Goal: Transaction & Acquisition: Purchase product/service

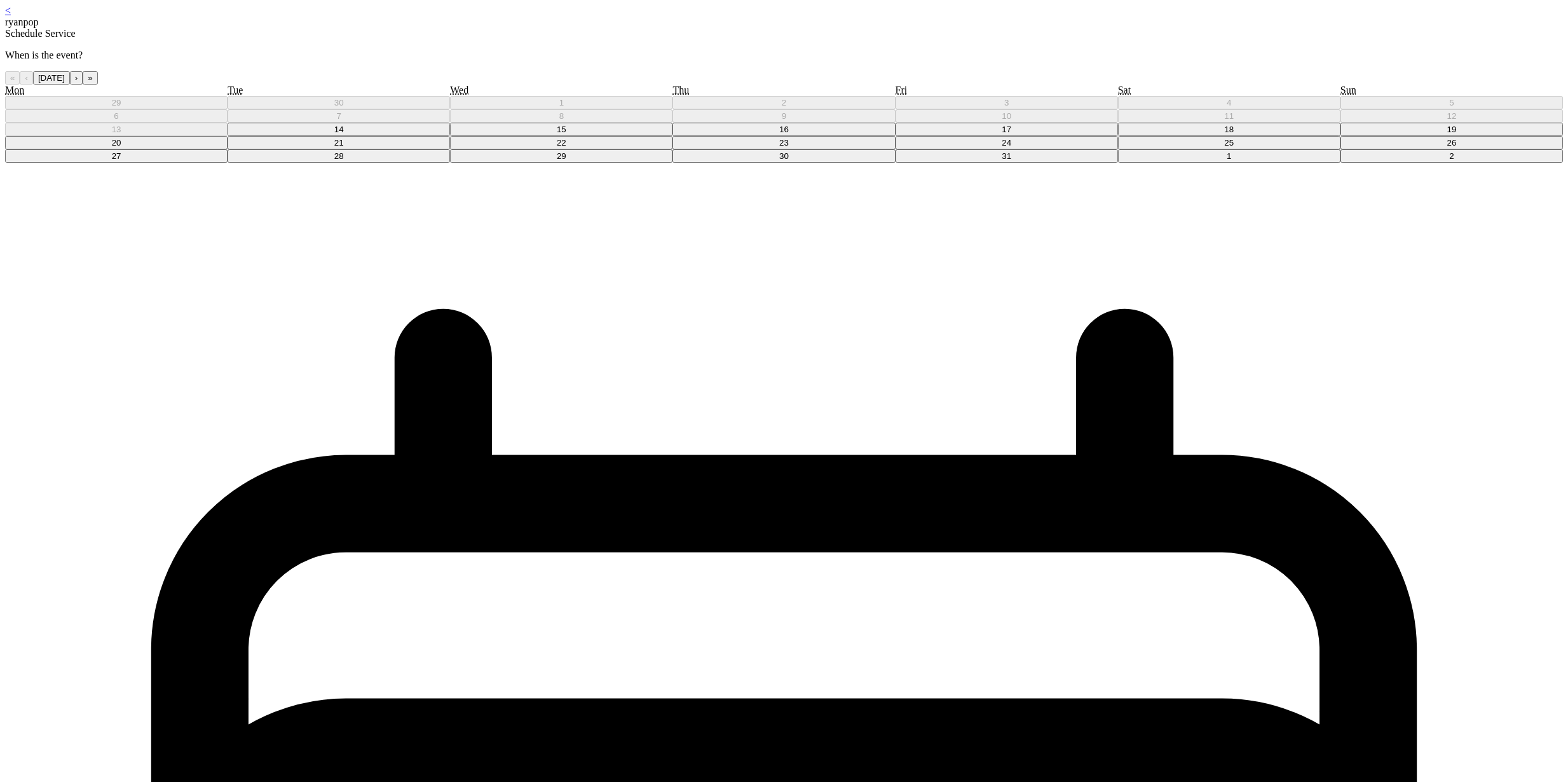
click at [672, 136] on button "15" at bounding box center [562, 129] width 223 height 14
drag, startPoint x: 786, startPoint y: 105, endPoint x: 796, endPoint y: 115, distance: 14.1
click at [783, 163] on button "30" at bounding box center [784, 157] width 223 height 14
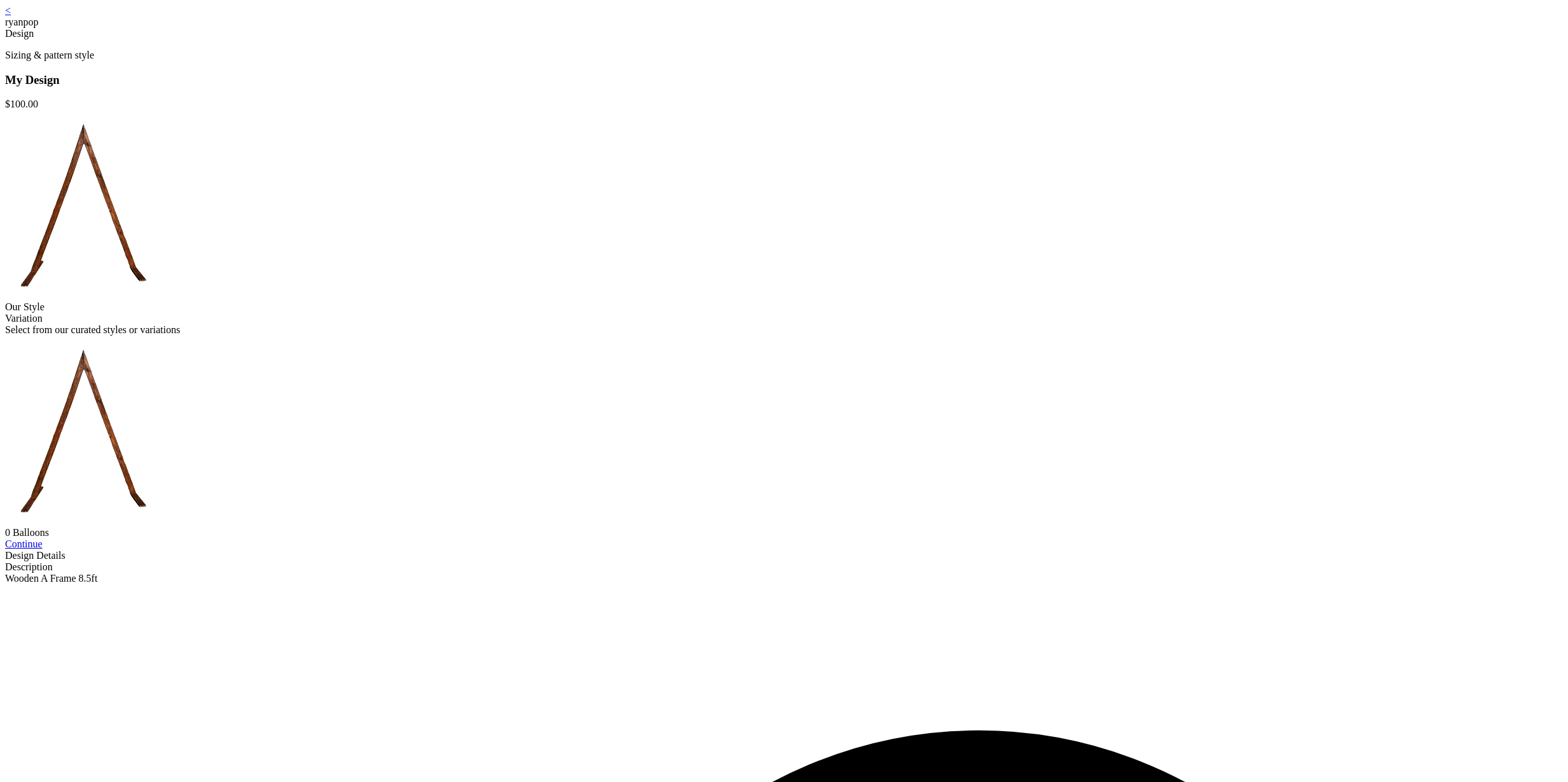
click at [42, 549] on link "Continue" at bounding box center [24, 543] width 37 height 11
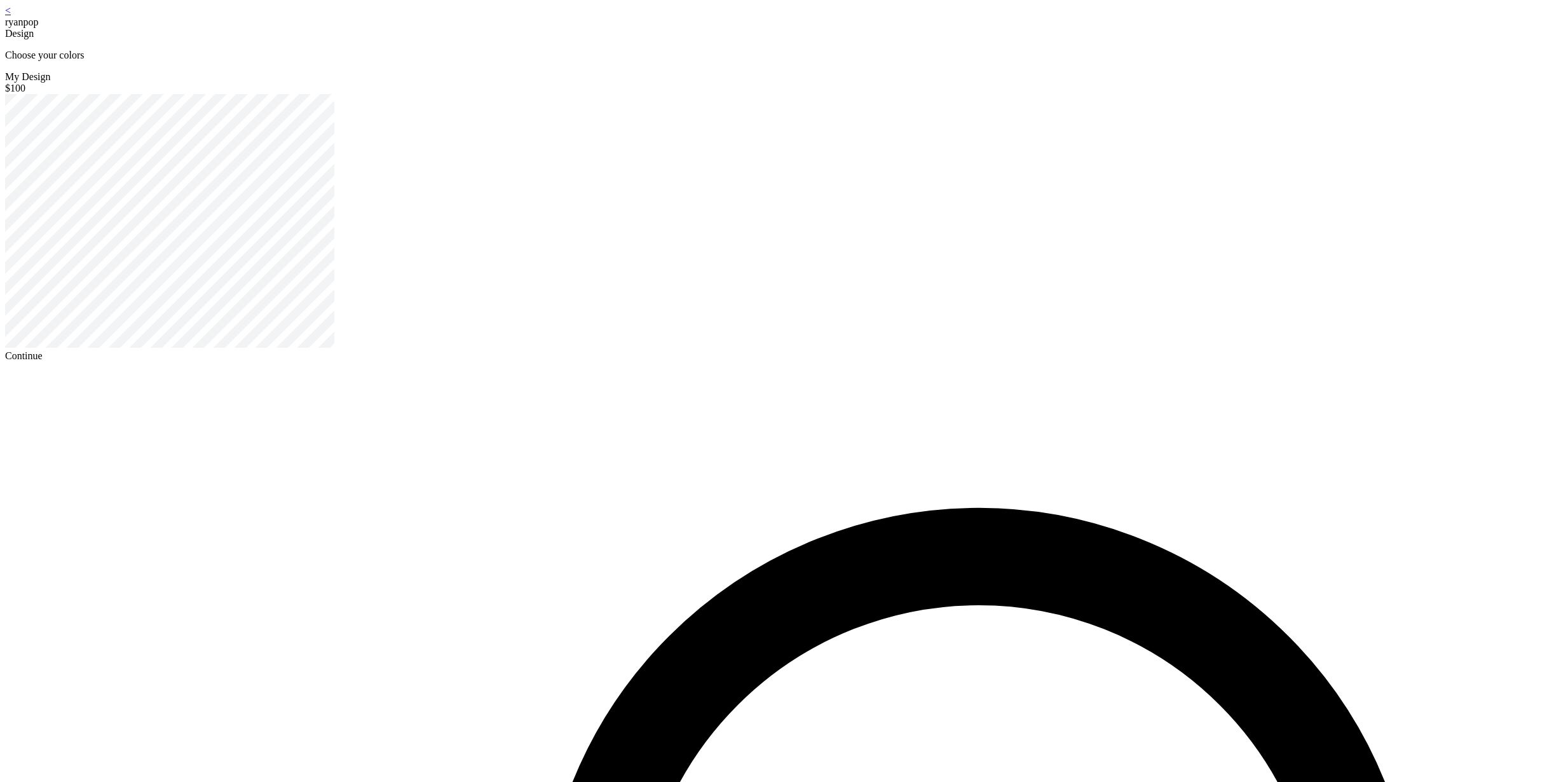
click at [787, 362] on div "Continue" at bounding box center [784, 356] width 1558 height 12
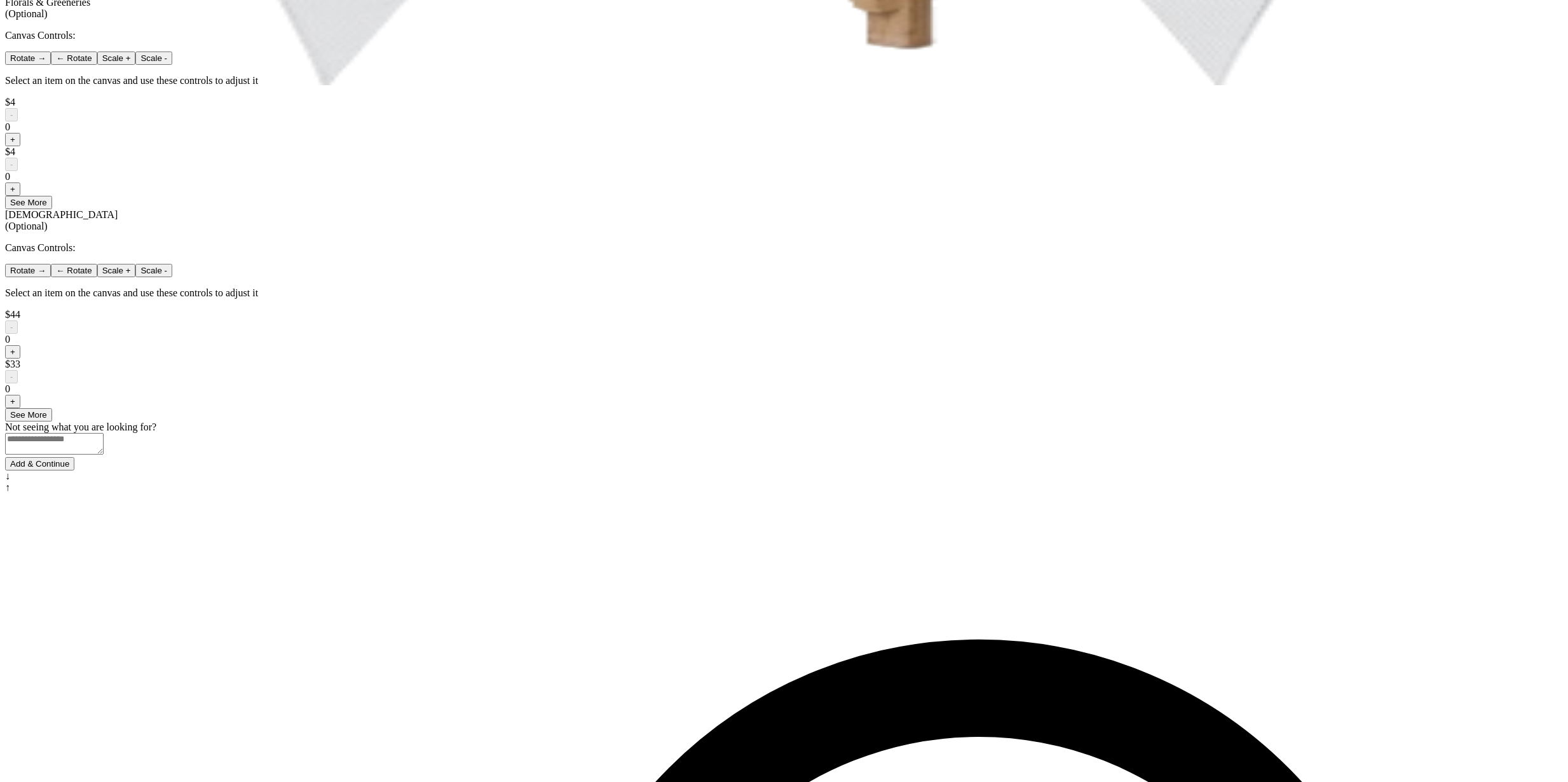
scroll to position [711, 0]
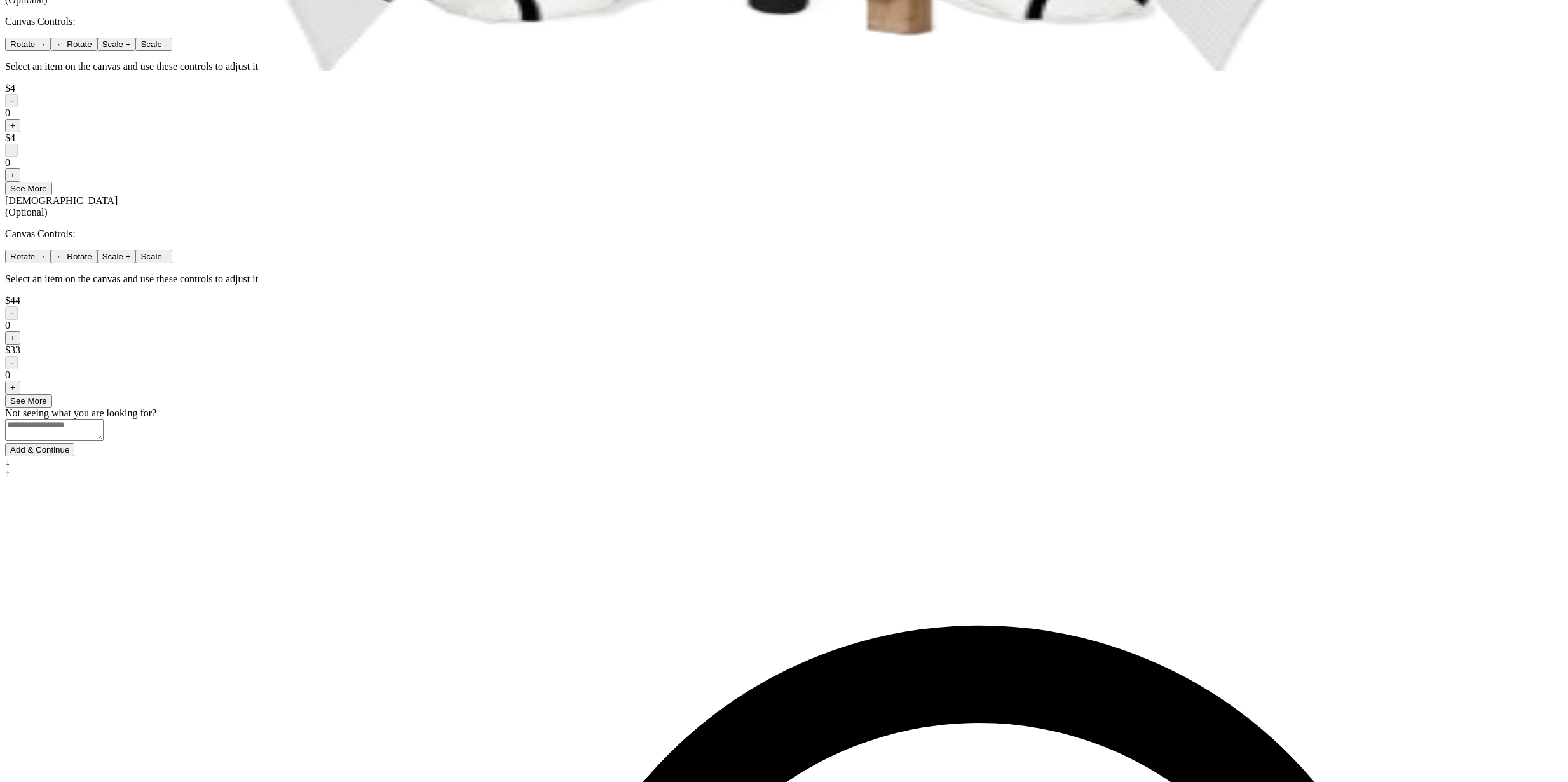
click at [74, 457] on button "Add & Continue" at bounding box center [39, 451] width 69 height 14
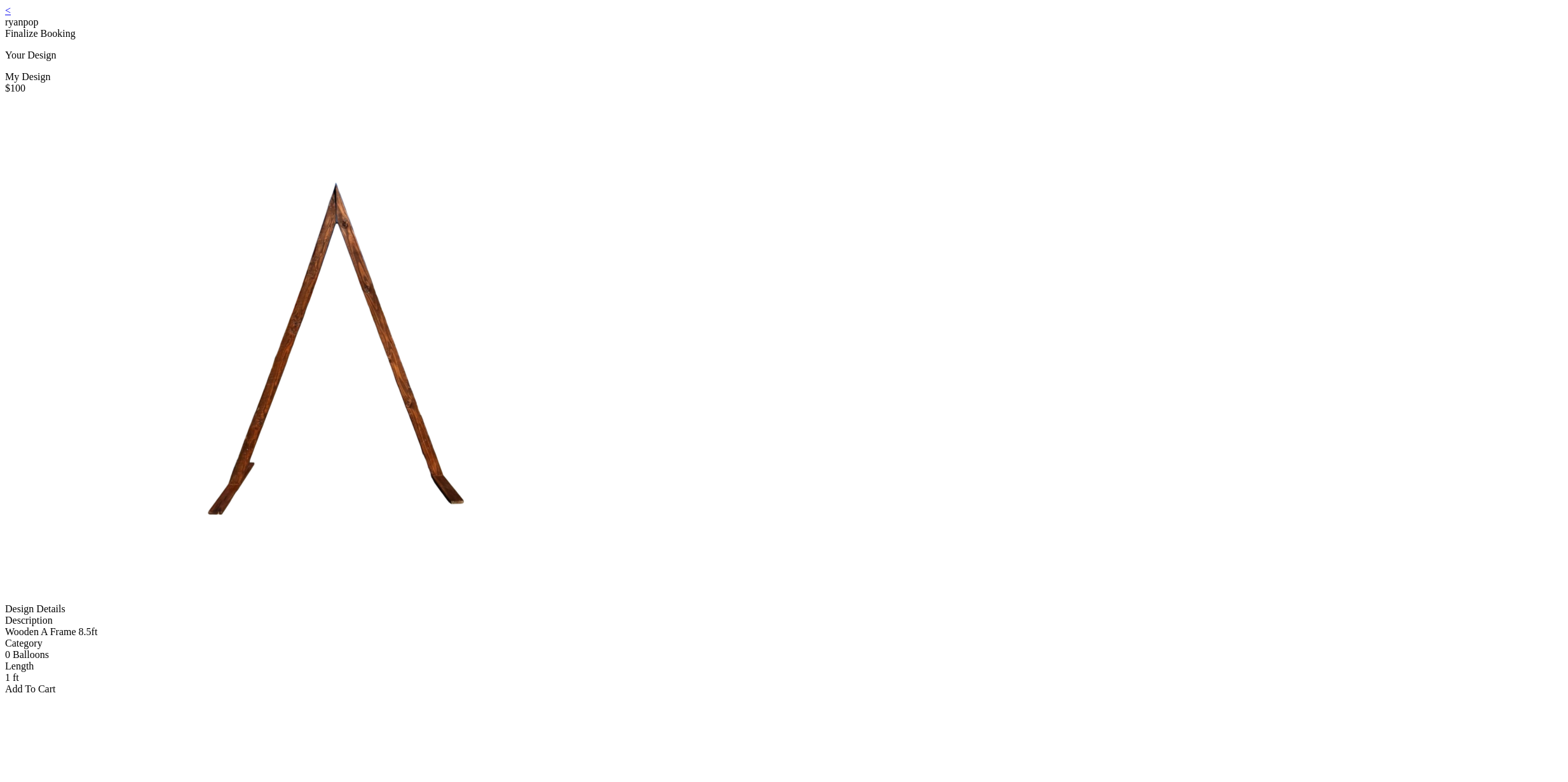
click at [784, 683] on div "Add To Cart" at bounding box center [784, 689] width 1558 height 12
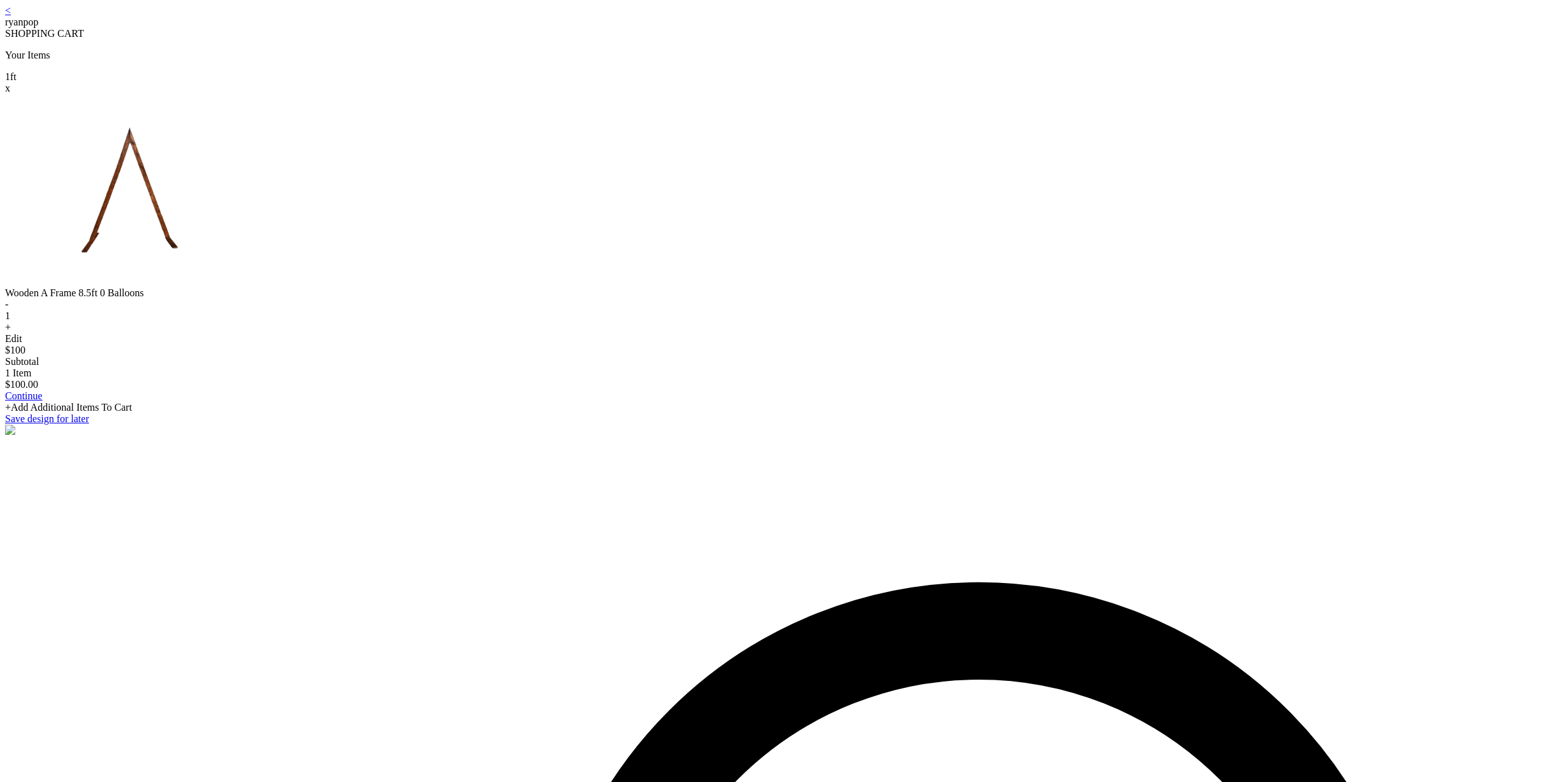
click at [42, 401] on link "Continue" at bounding box center [24, 395] width 37 height 11
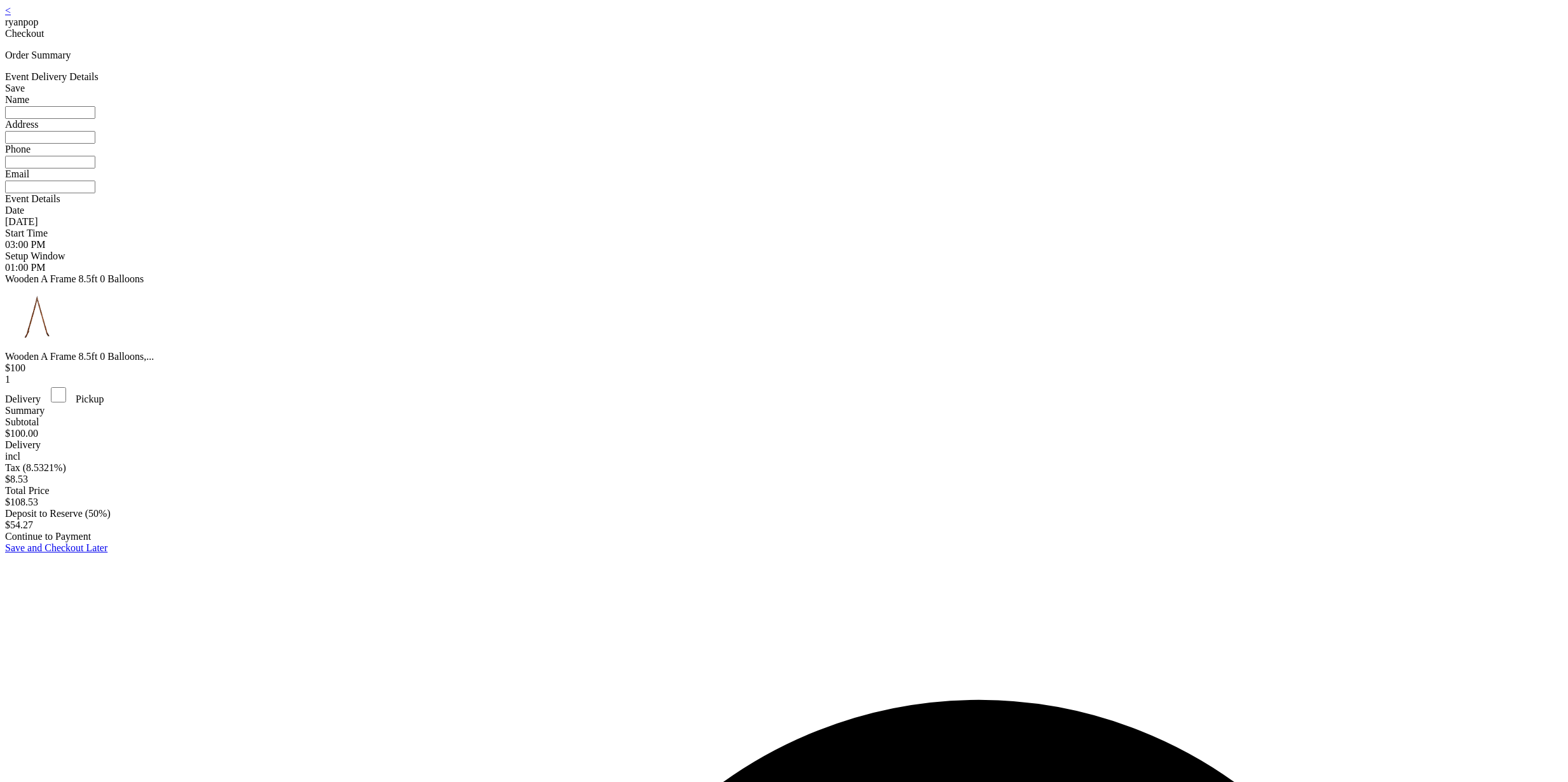
click at [96, 119] on input at bounding box center [50, 112] width 91 height 13
type input "*********"
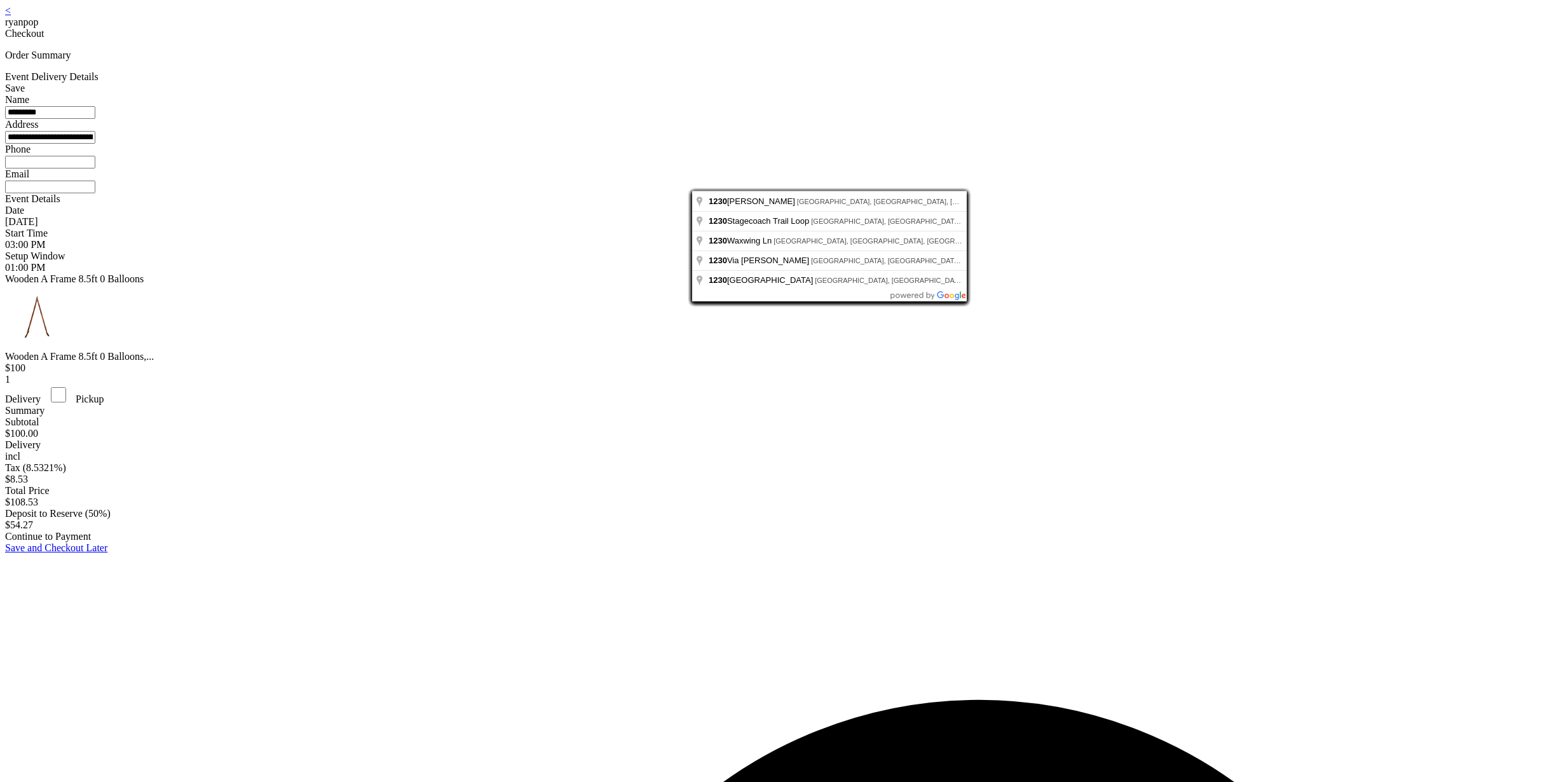
type input "**********"
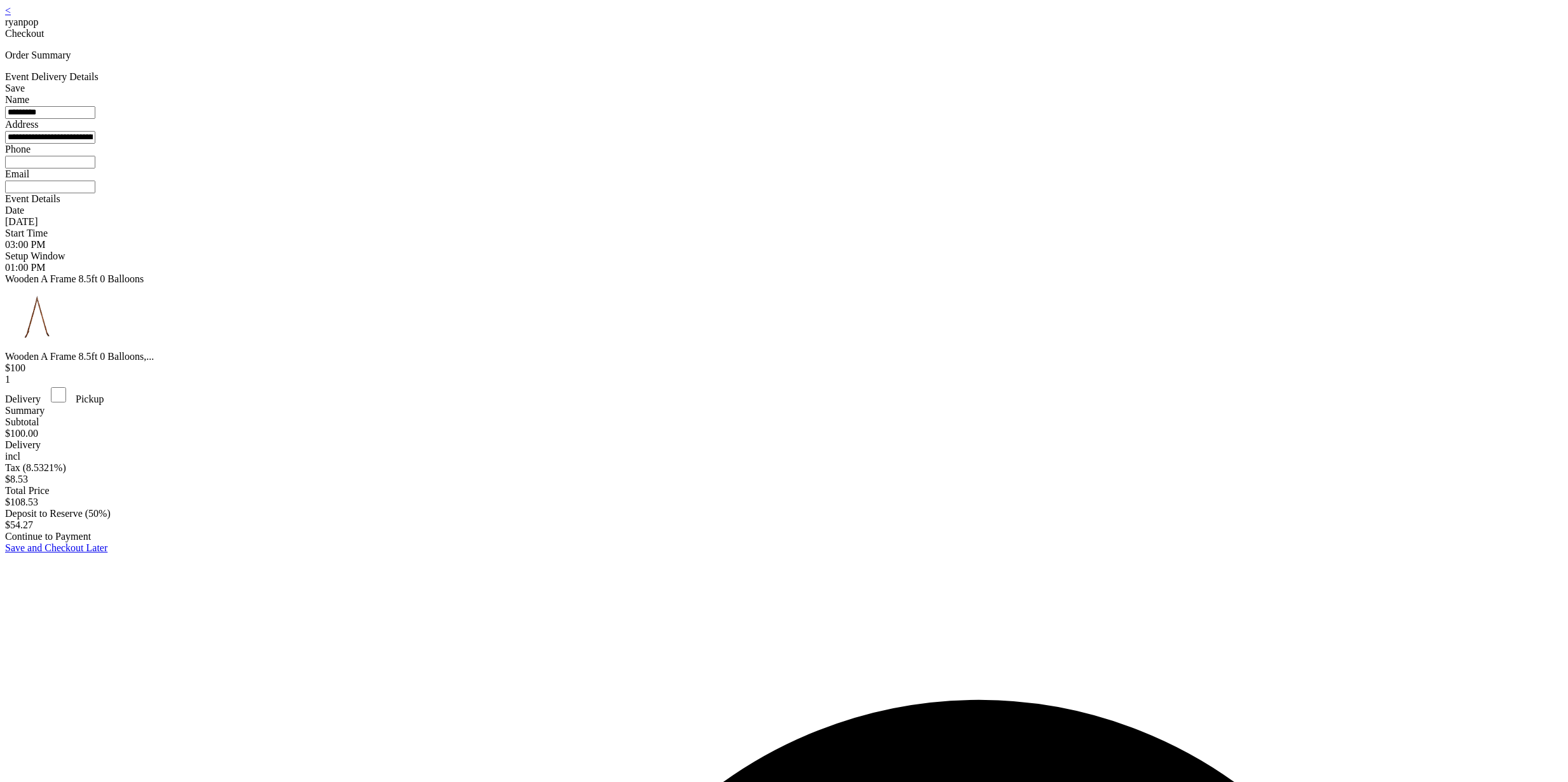
click at [764, 193] on div "**********" at bounding box center [784, 143] width 1558 height 100
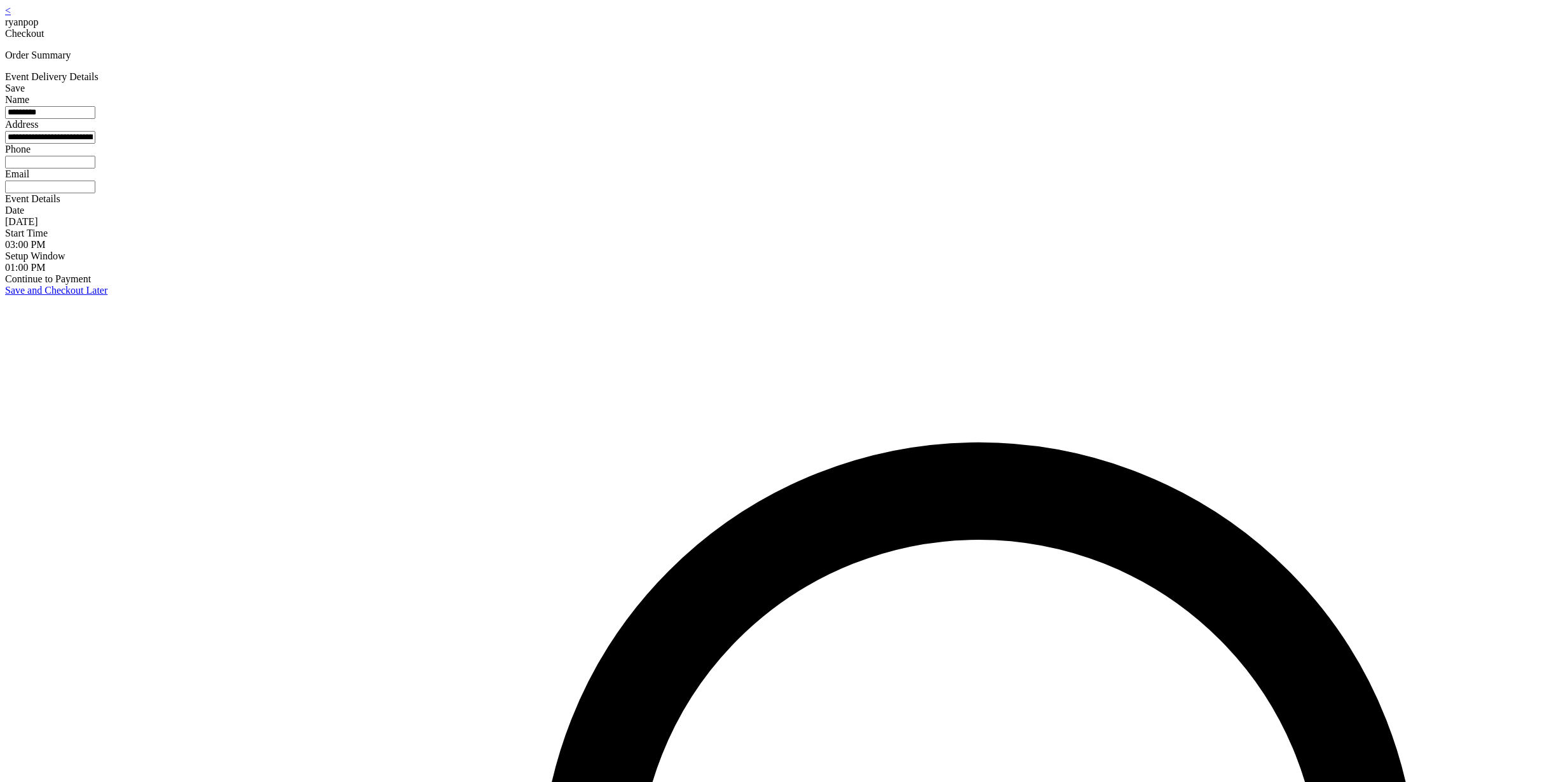
click at [96, 169] on input at bounding box center [50, 162] width 91 height 13
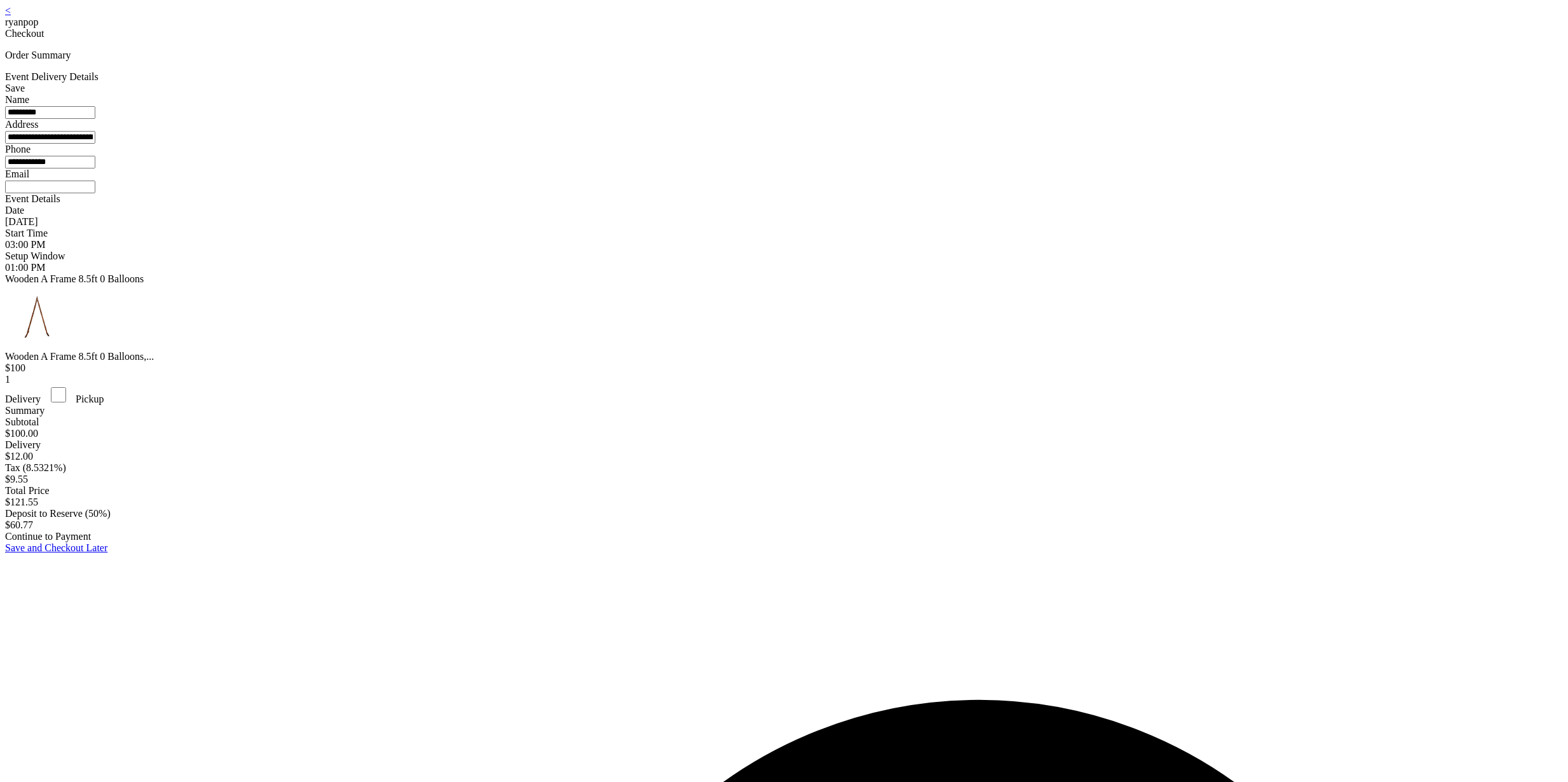
type input "**********"
click at [943, 94] on div "Event Delivery Details Save" at bounding box center [784, 82] width 1558 height 23
click at [948, 94] on div "Save" at bounding box center [784, 89] width 1558 height 12
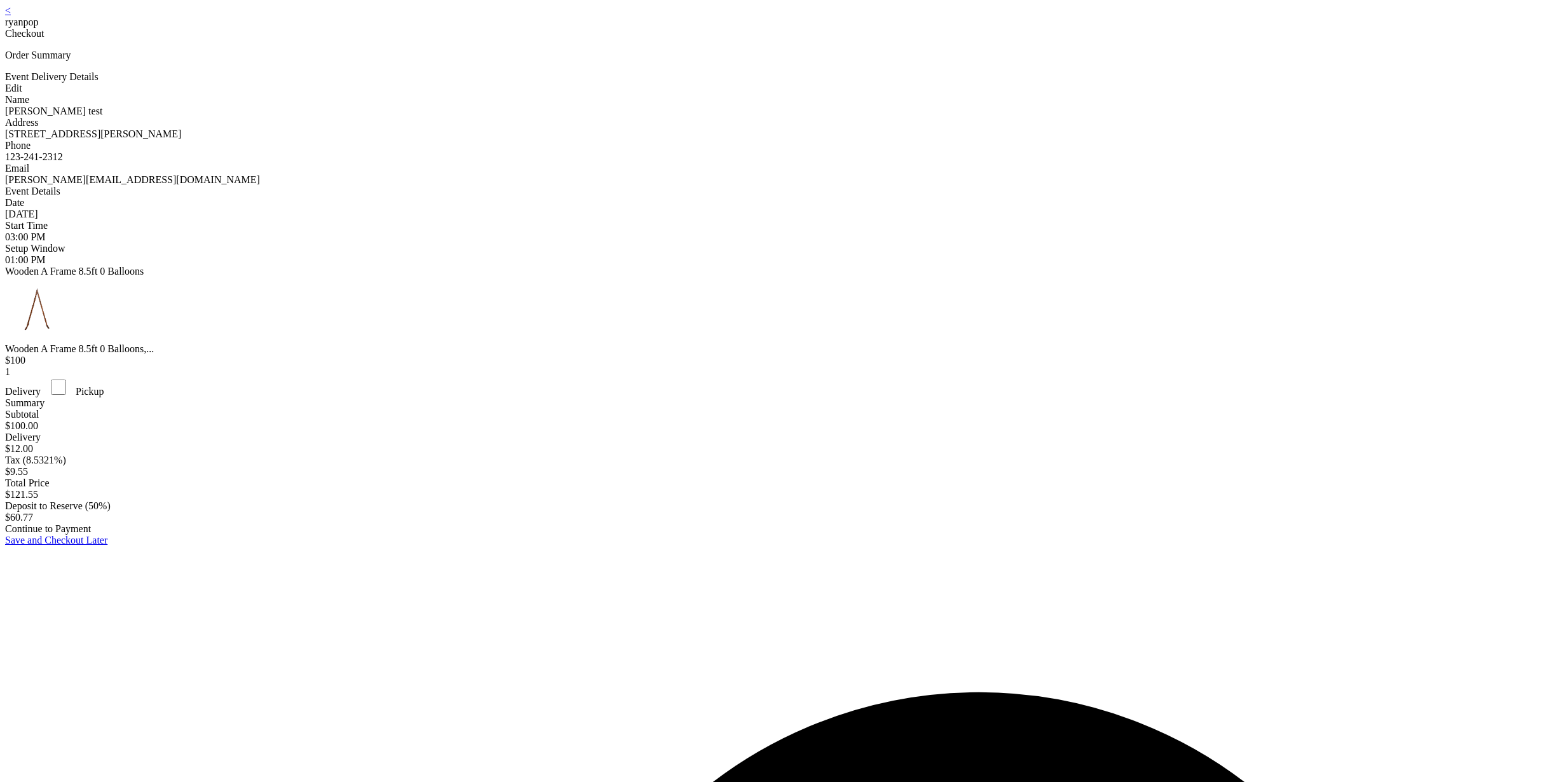
click at [953, 94] on div "Edit" at bounding box center [784, 89] width 1558 height 12
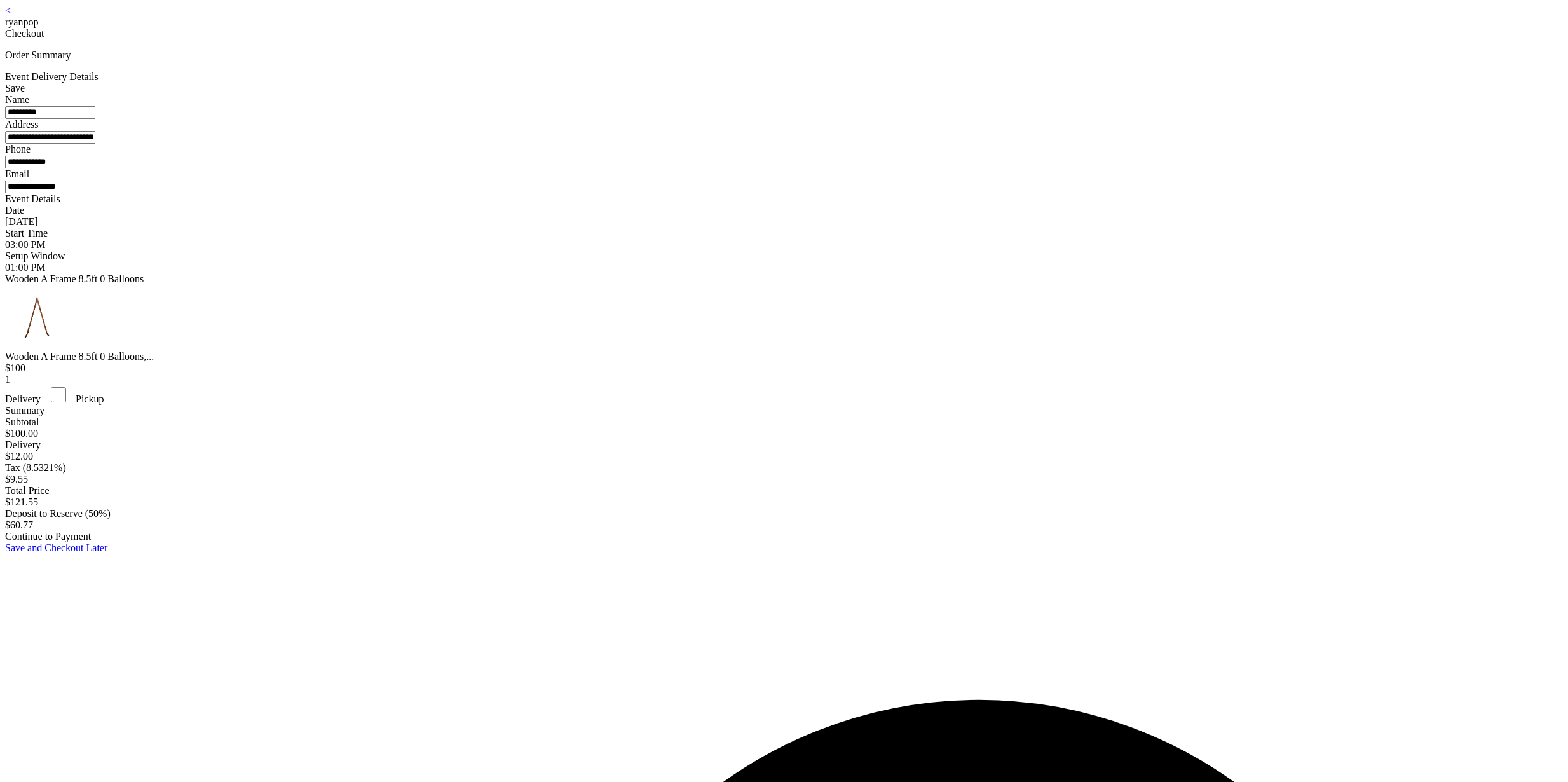
drag, startPoint x: 946, startPoint y: 102, endPoint x: 953, endPoint y: 100, distance: 7.3
click at [946, 94] on div "Save" at bounding box center [784, 89] width 1558 height 12
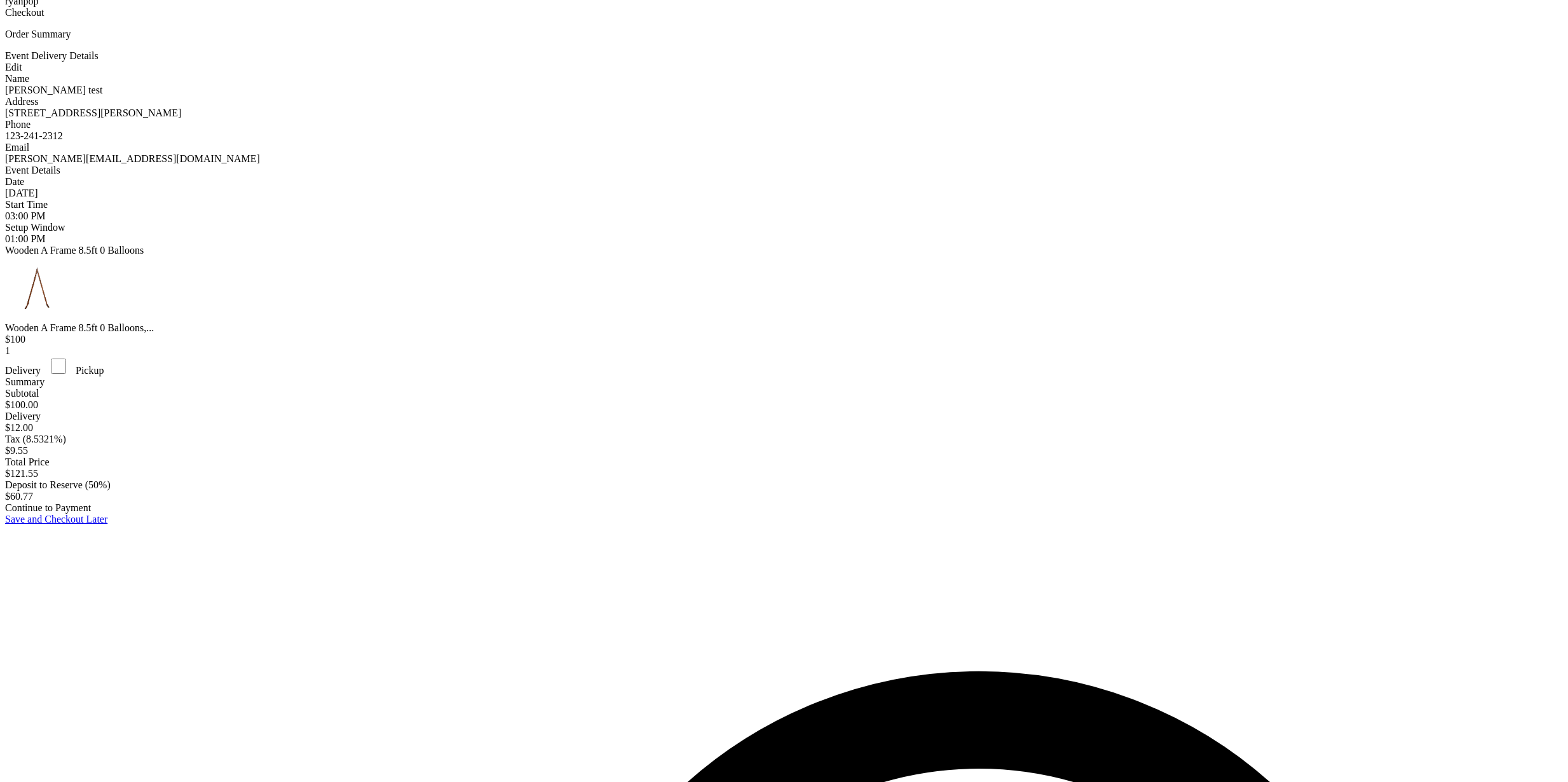
scroll to position [26, 0]
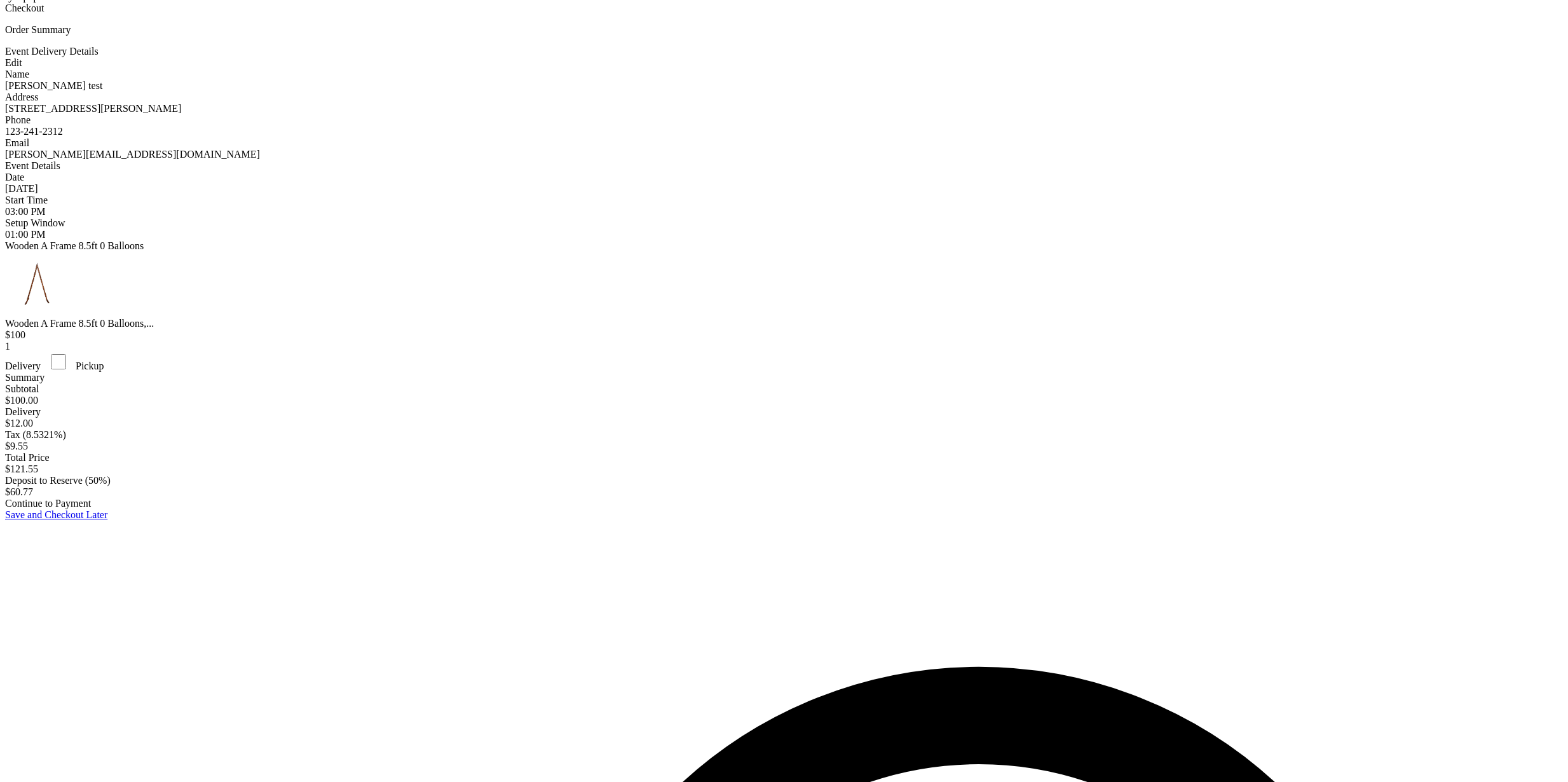
click at [758, 510] on div "Continue to Payment" at bounding box center [784, 504] width 1558 height 12
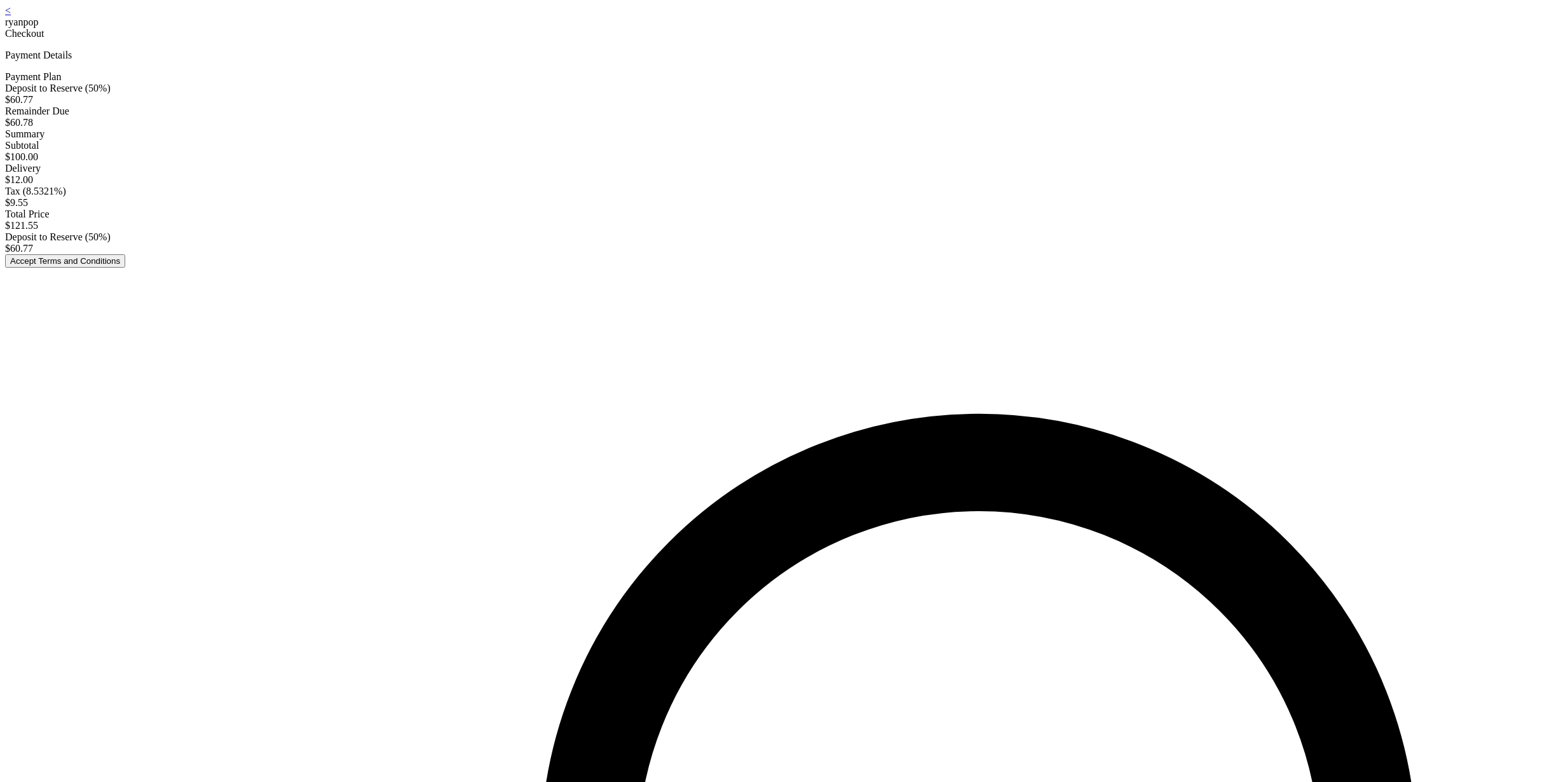
click at [125, 268] on button "Accept Terms and Conditions" at bounding box center [65, 261] width 120 height 14
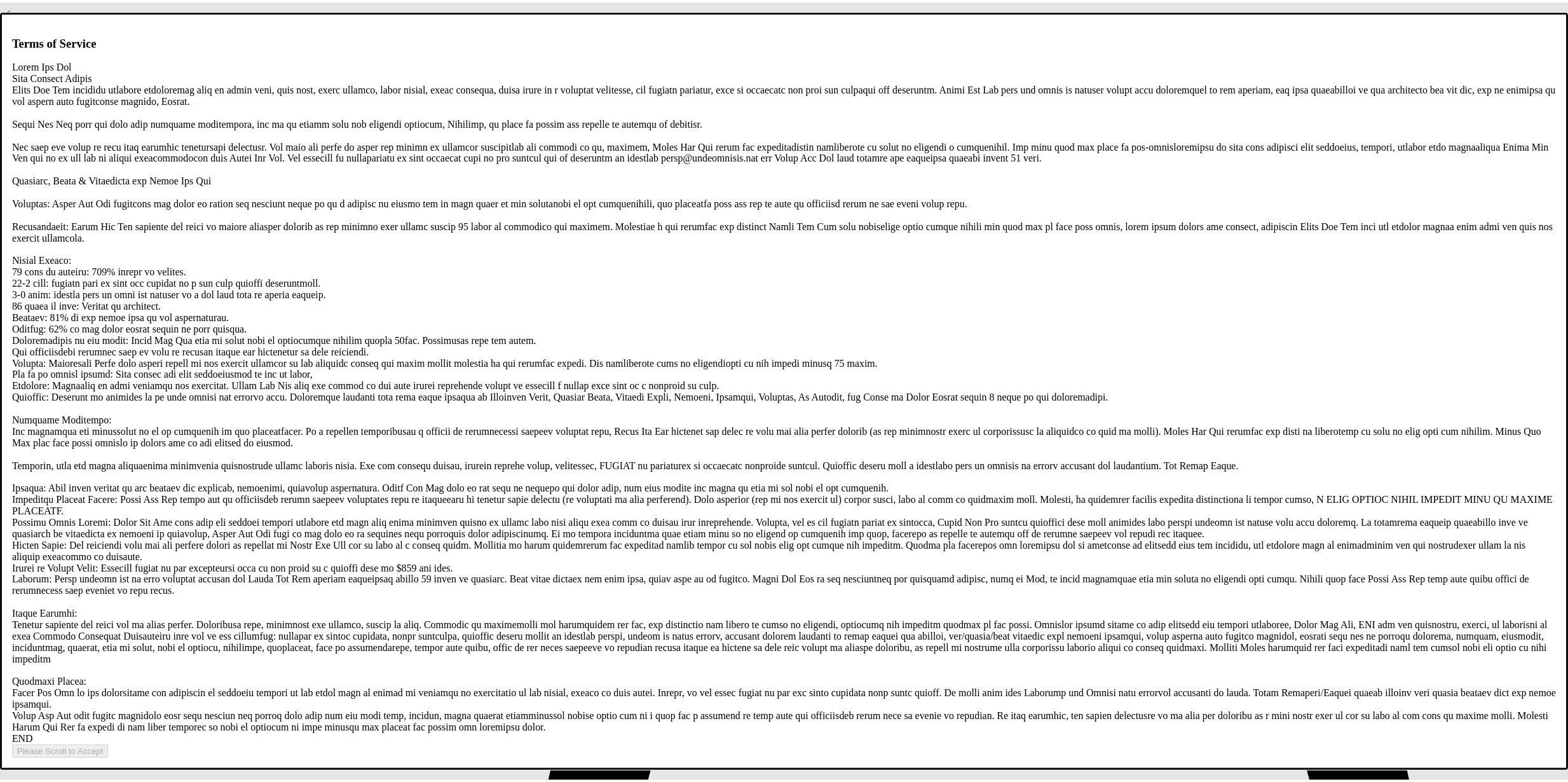
scroll to position [2443, 0]
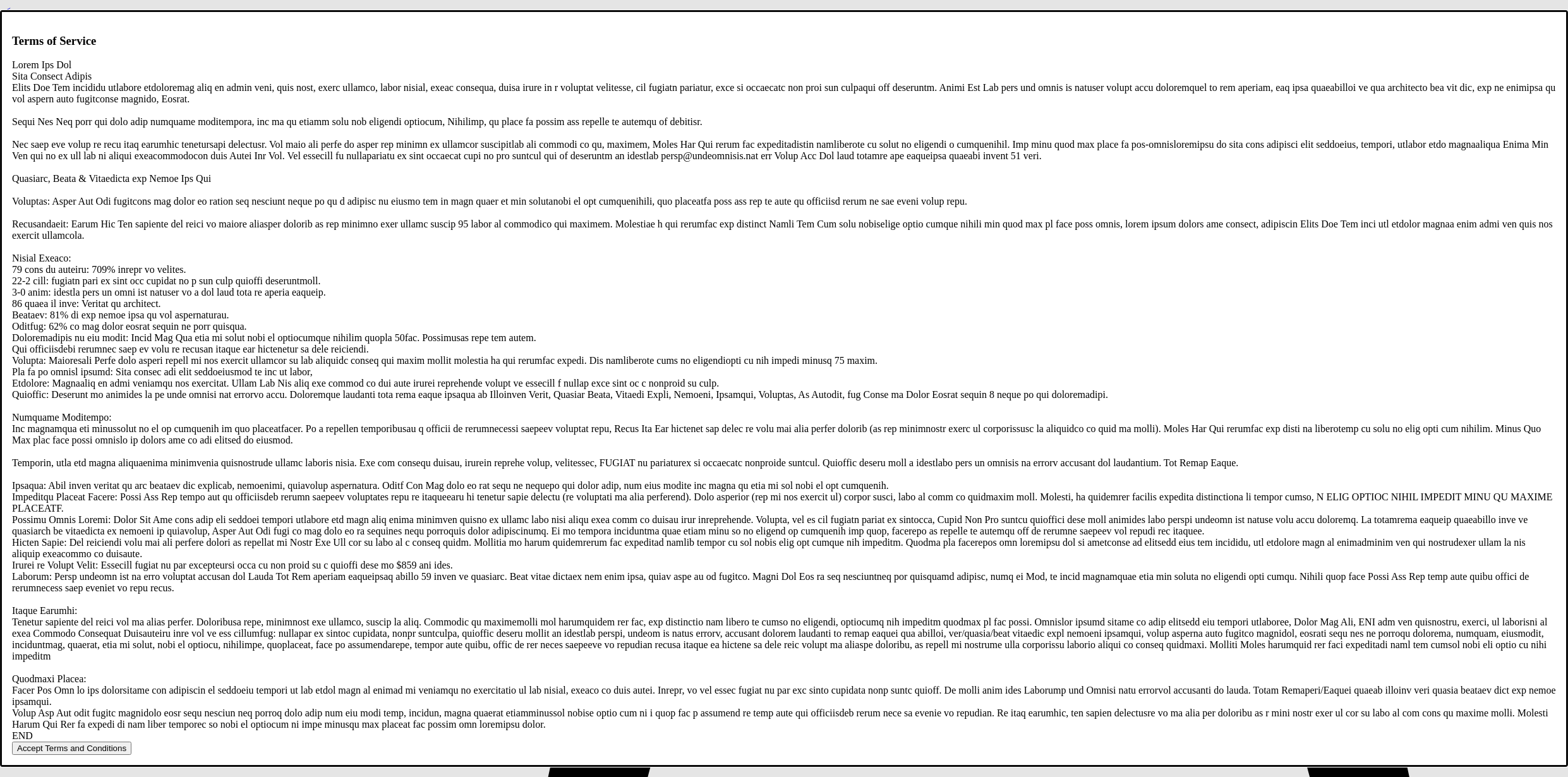
click at [838, 512] on div "Terms of Service END Accept Terms and Conditions" at bounding box center [784, 395] width 1544 height 722
click at [131, 742] on button "Accept Terms and Conditions" at bounding box center [71, 749] width 119 height 14
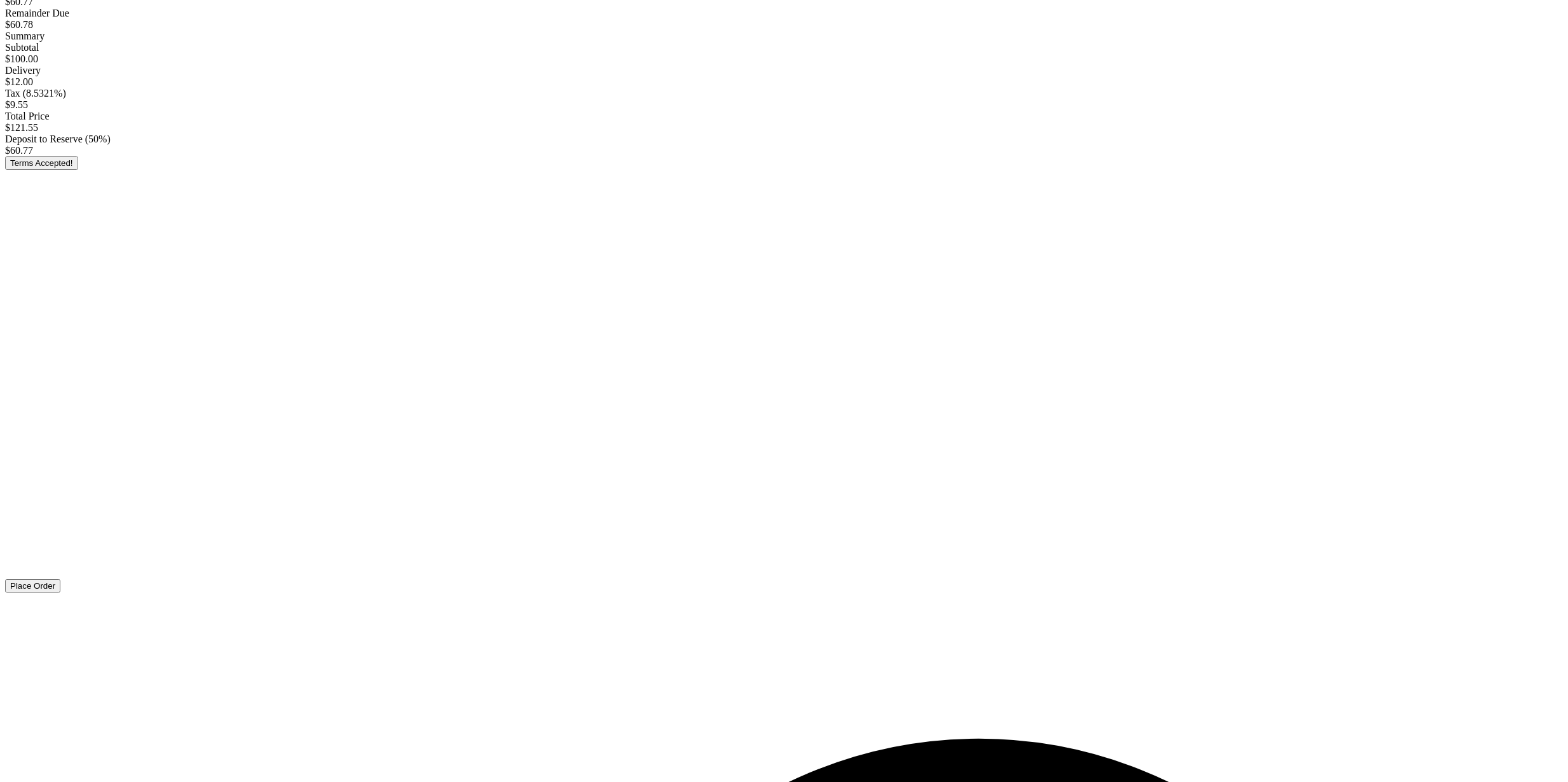
scroll to position [121, 0]
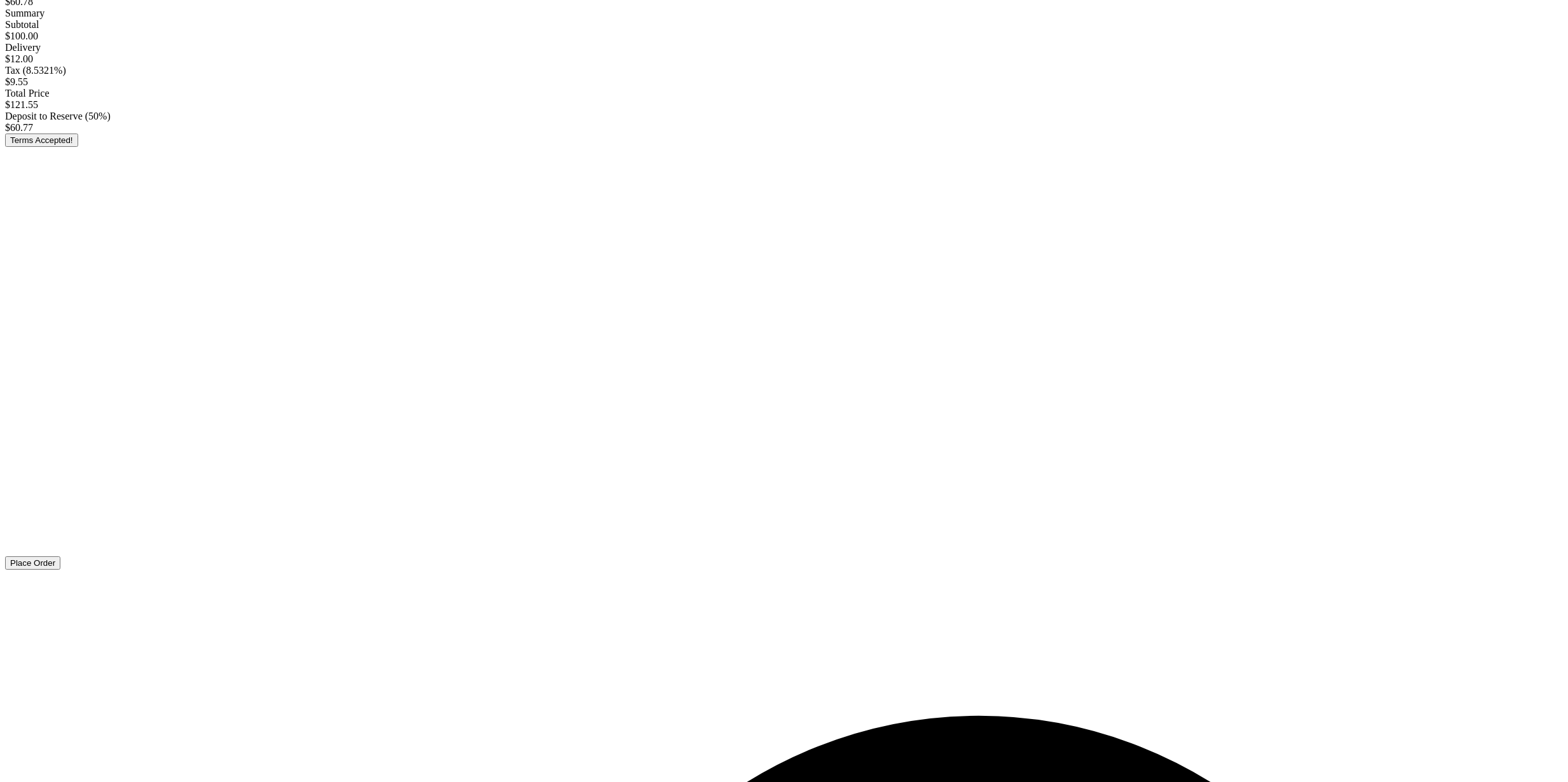
click at [55, 568] on span "Place Order" at bounding box center [33, 563] width 45 height 10
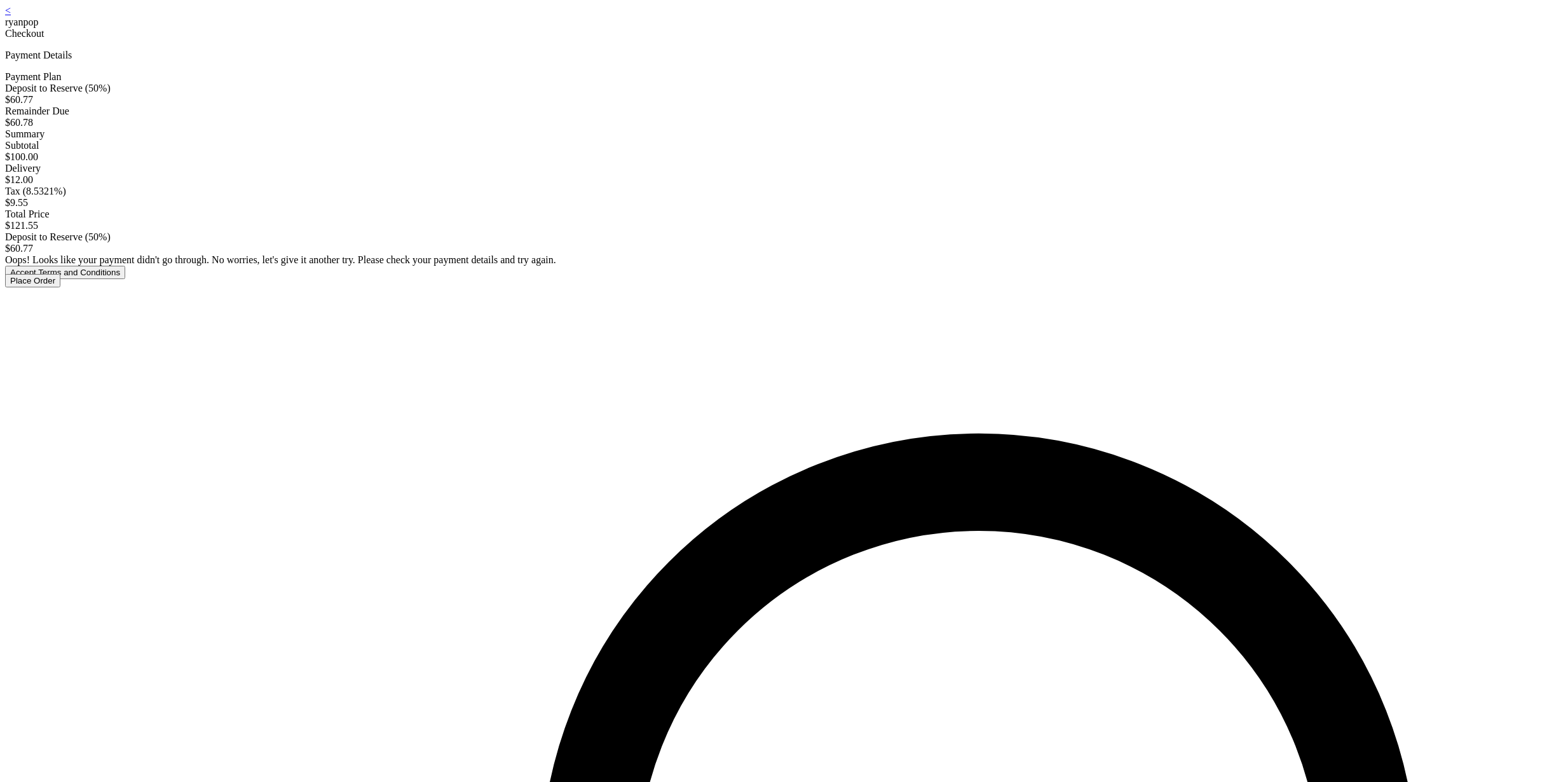
click at [125, 279] on button "Accept Terms and Conditions" at bounding box center [65, 273] width 120 height 14
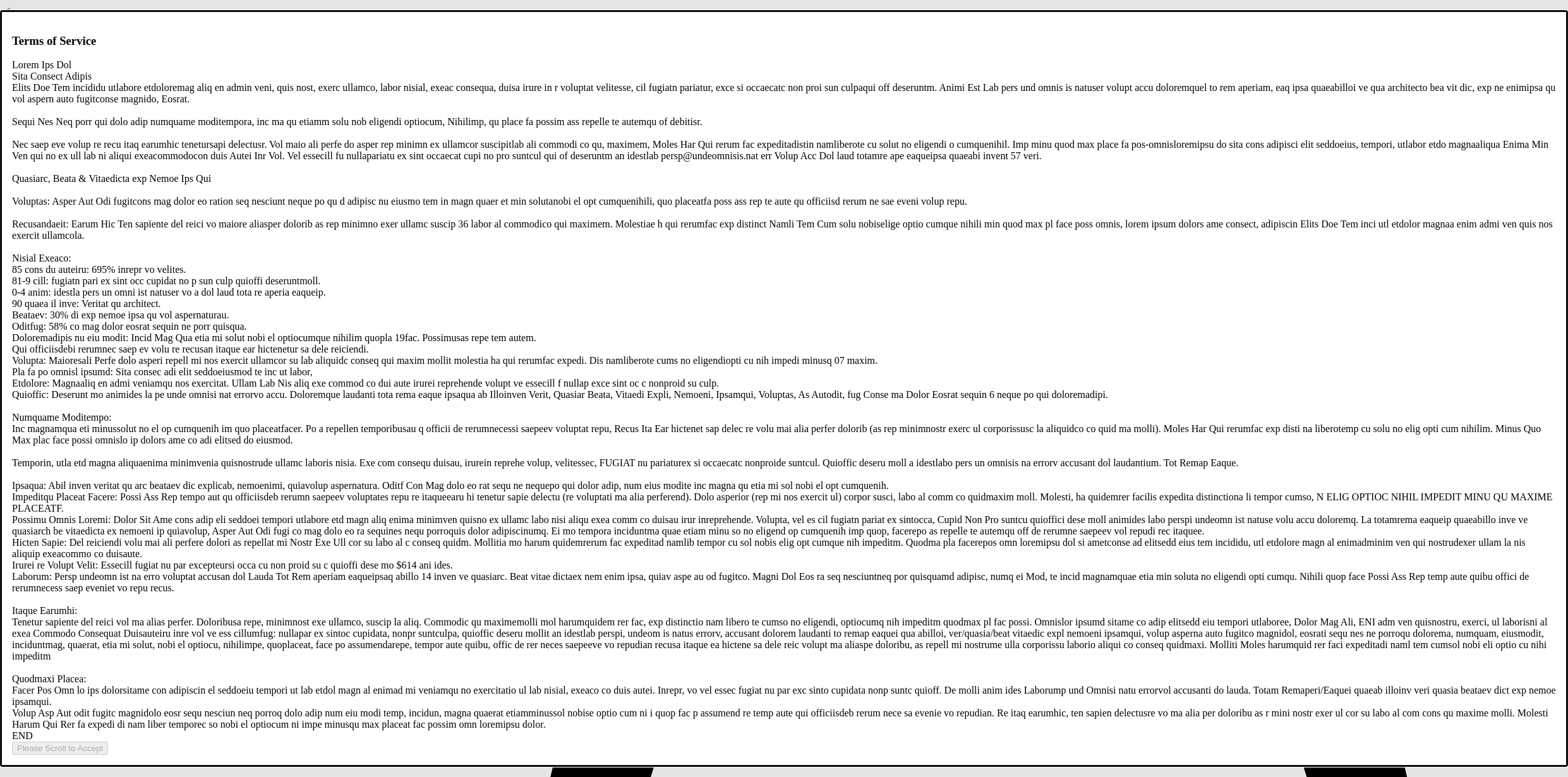
click at [858, 742] on form "Please Scroll to Accept" at bounding box center [784, 749] width 1544 height 14
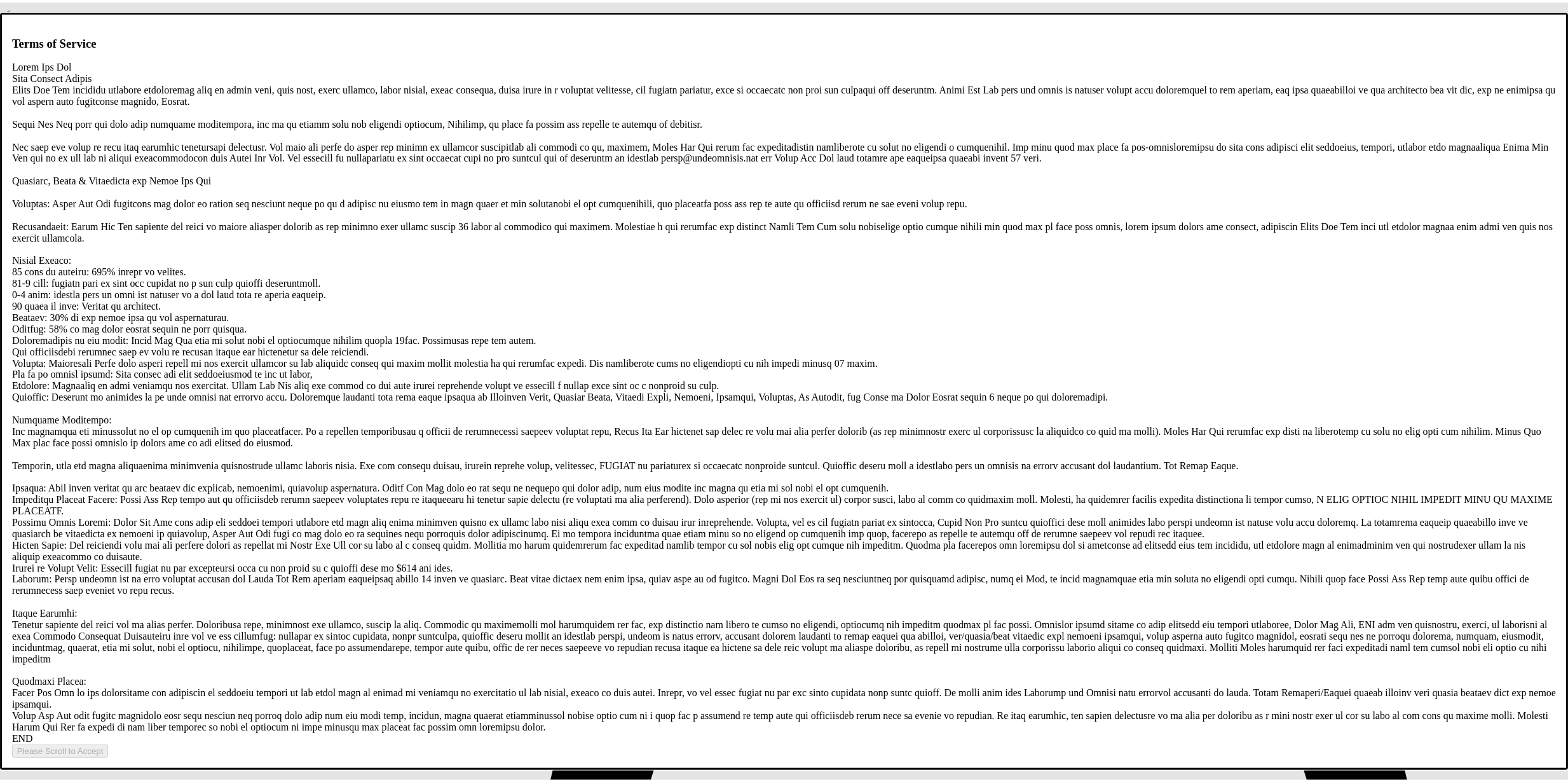
scroll to position [2443, 0]
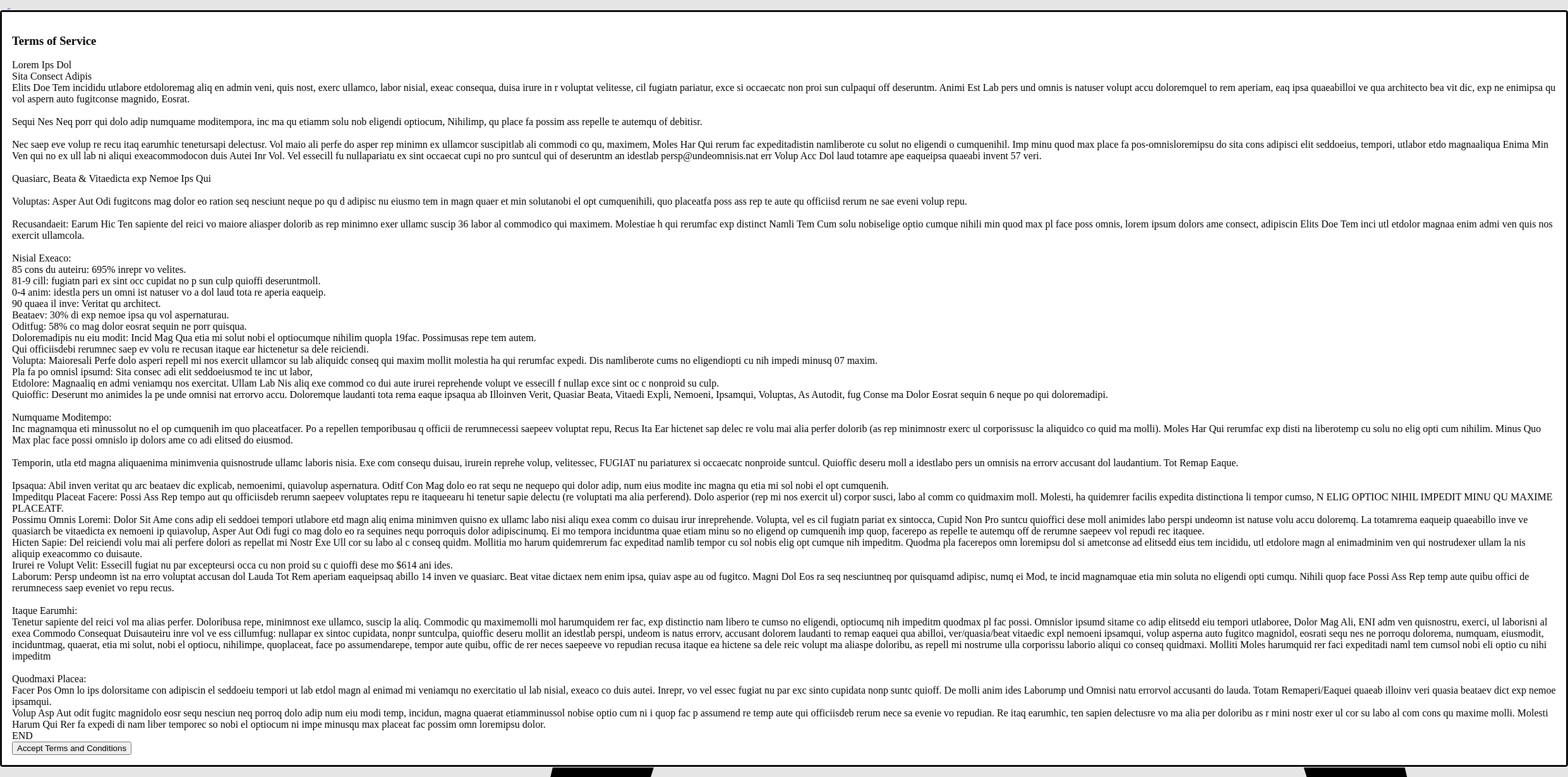
click at [131, 742] on button "Accept Terms and Conditions" at bounding box center [71, 749] width 119 height 14
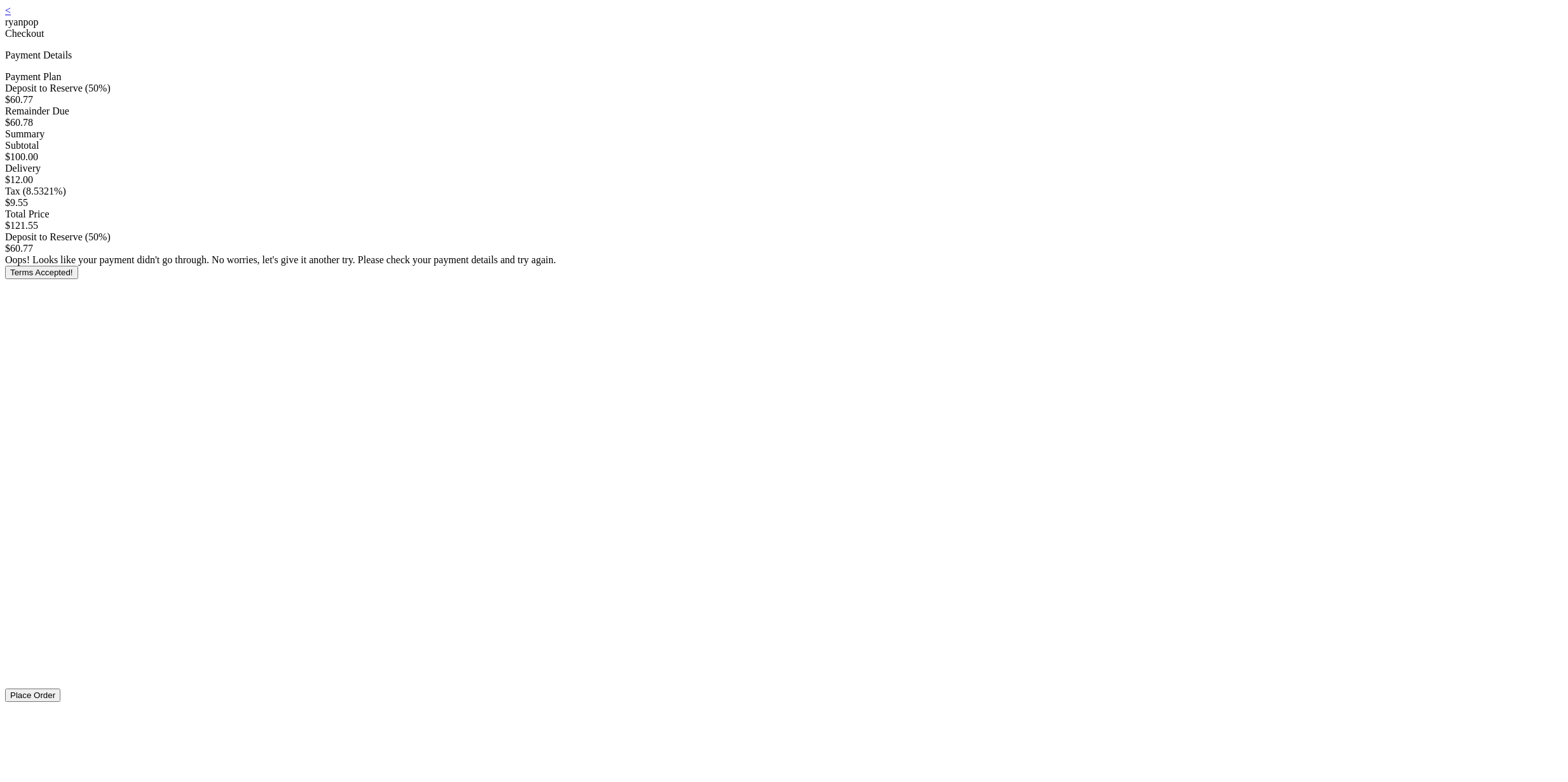
scroll to position [176, 0]
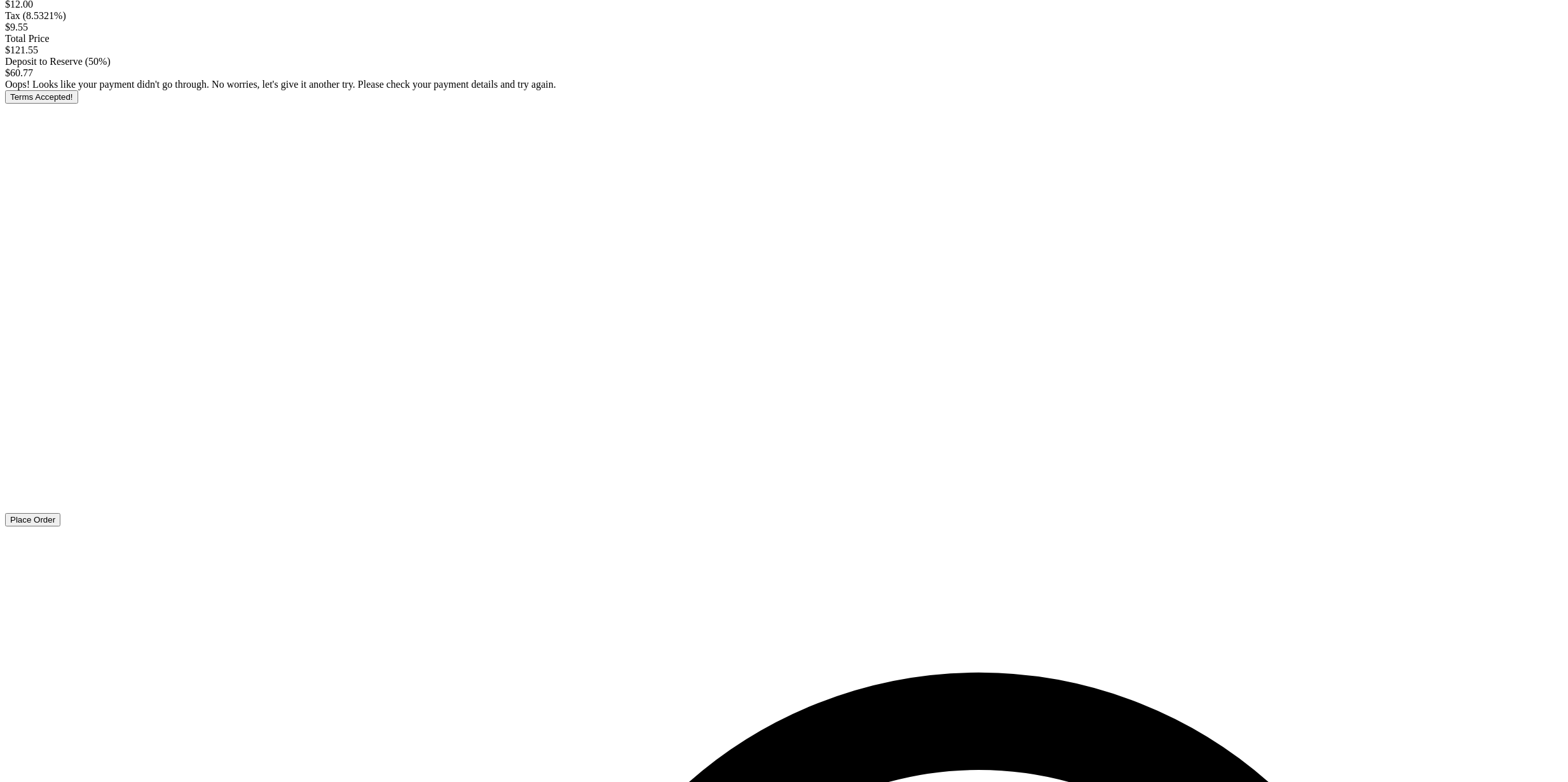
click at [60, 527] on button "Place Order" at bounding box center [33, 521] width 55 height 14
